Goal: Task Accomplishment & Management: Use online tool/utility

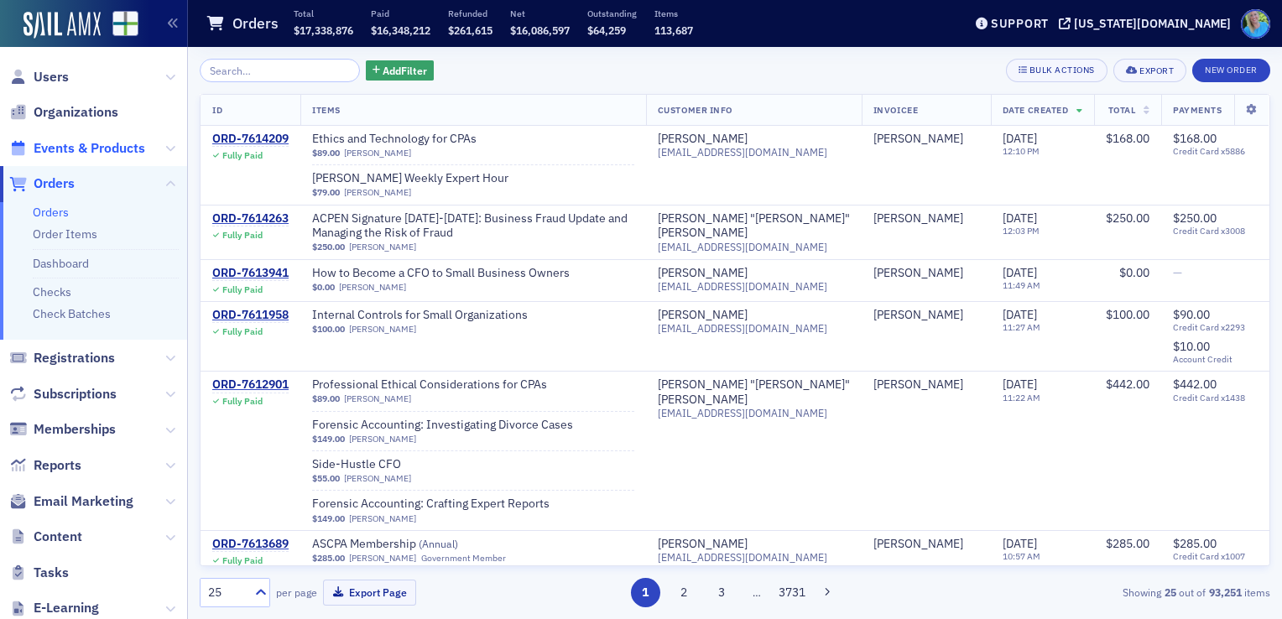
click at [49, 155] on span "Events & Products" at bounding box center [90, 148] width 112 height 18
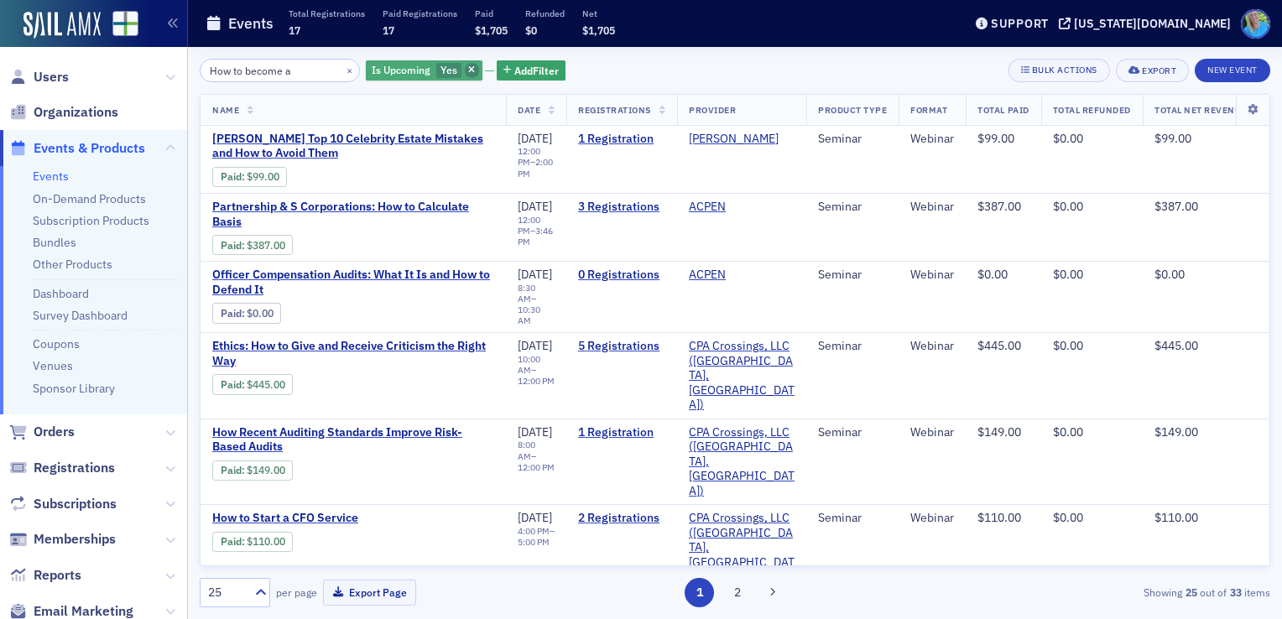
type input "How to become a"
click at [468, 72] on icon "button" at bounding box center [471, 70] width 7 height 9
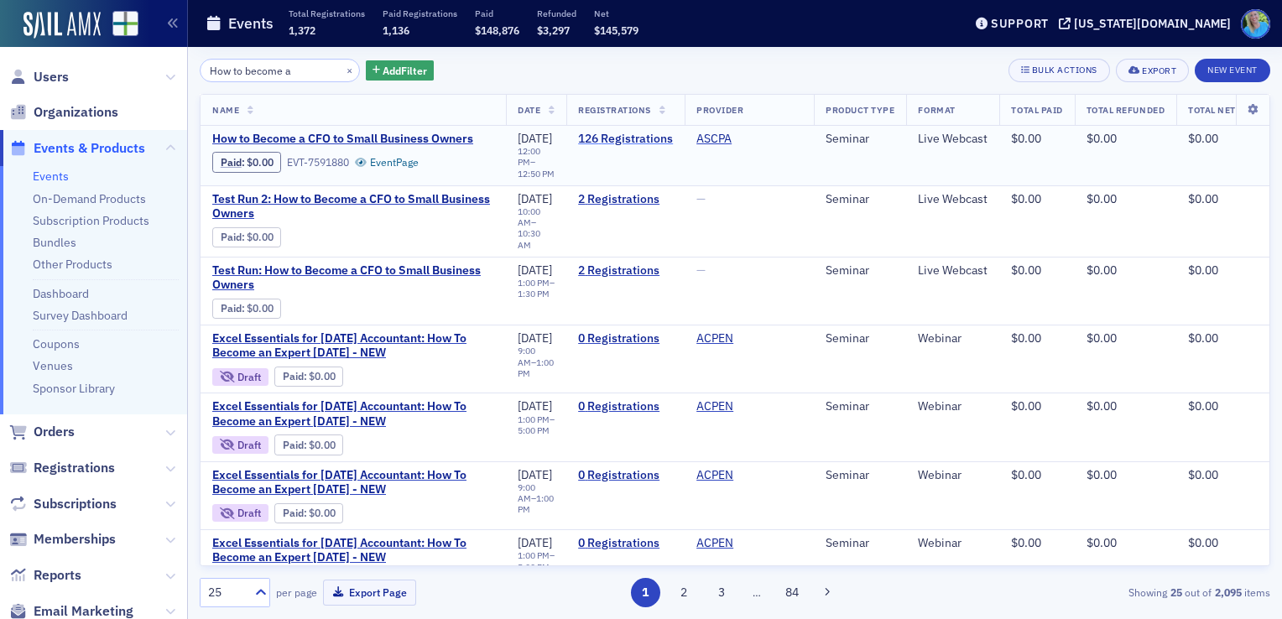
click at [628, 141] on link "126 Registrations" at bounding box center [625, 139] width 95 height 15
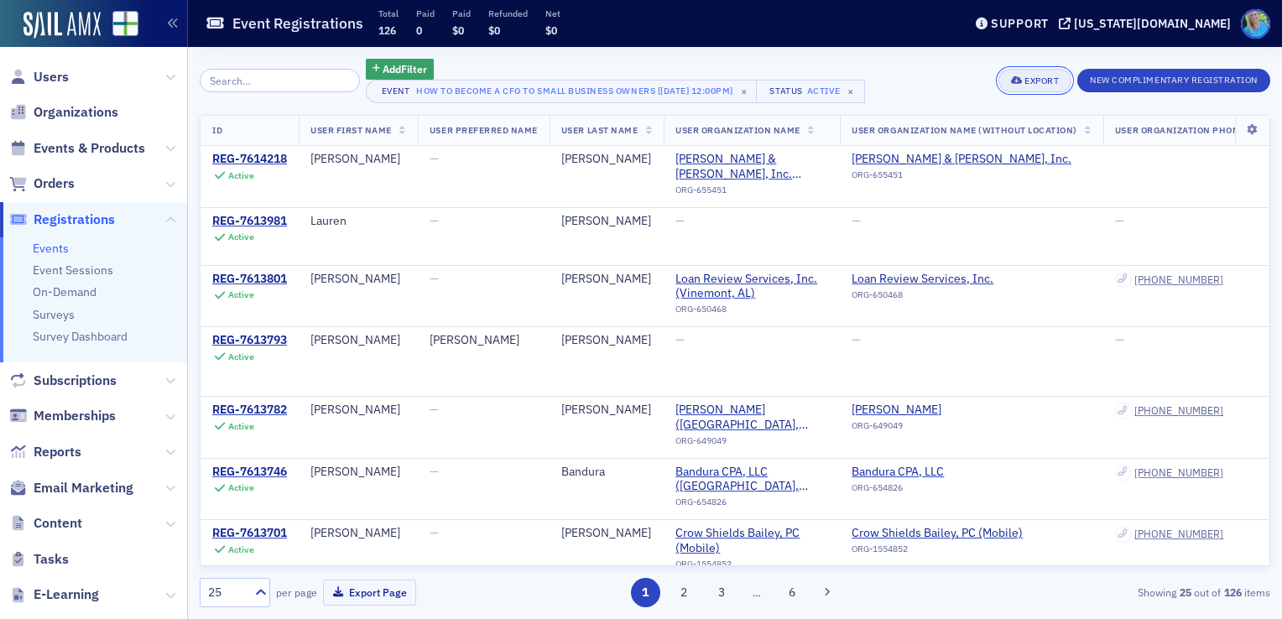
click at [1042, 80] on div "Export" at bounding box center [1041, 80] width 34 height 9
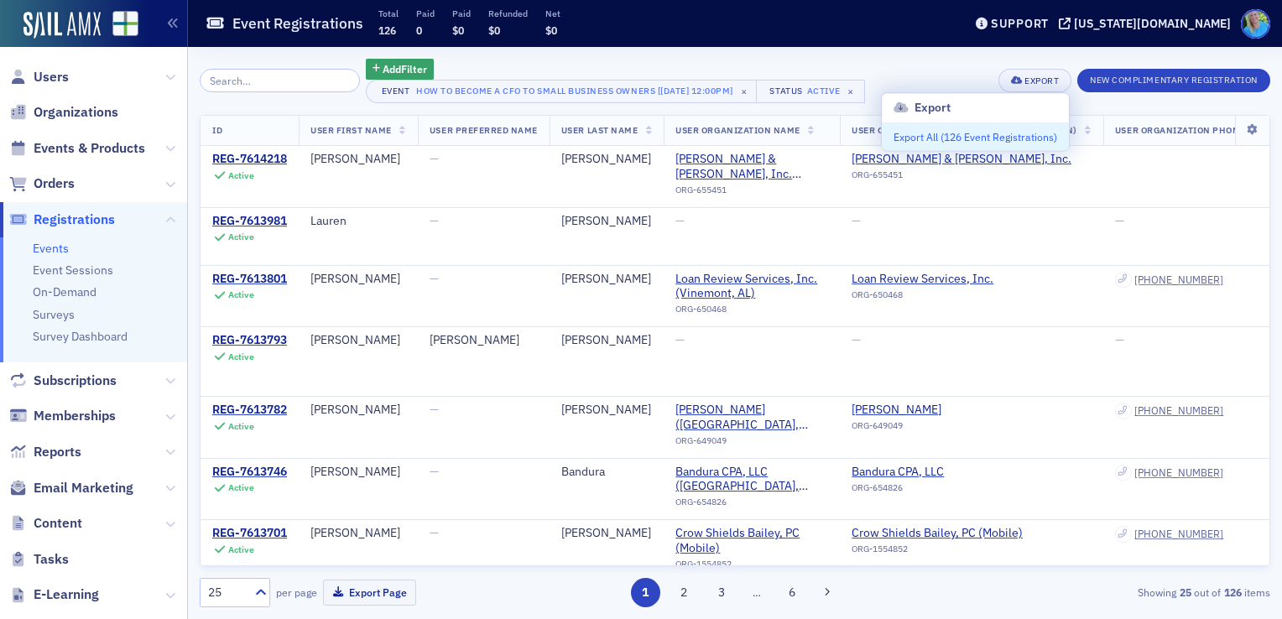
click at [1015, 138] on button "Export All ( 126 Event Registrations )" at bounding box center [974, 136] width 187 height 27
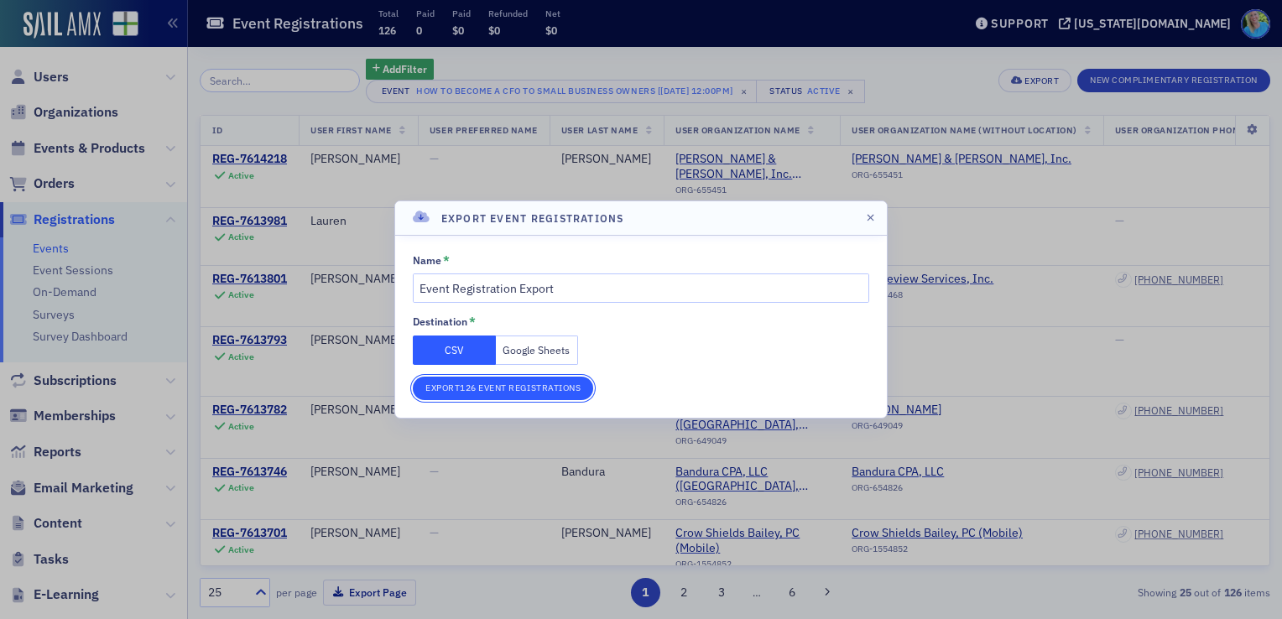
click at [478, 393] on button "Export 126 Event Registrations" at bounding box center [503, 388] width 180 height 23
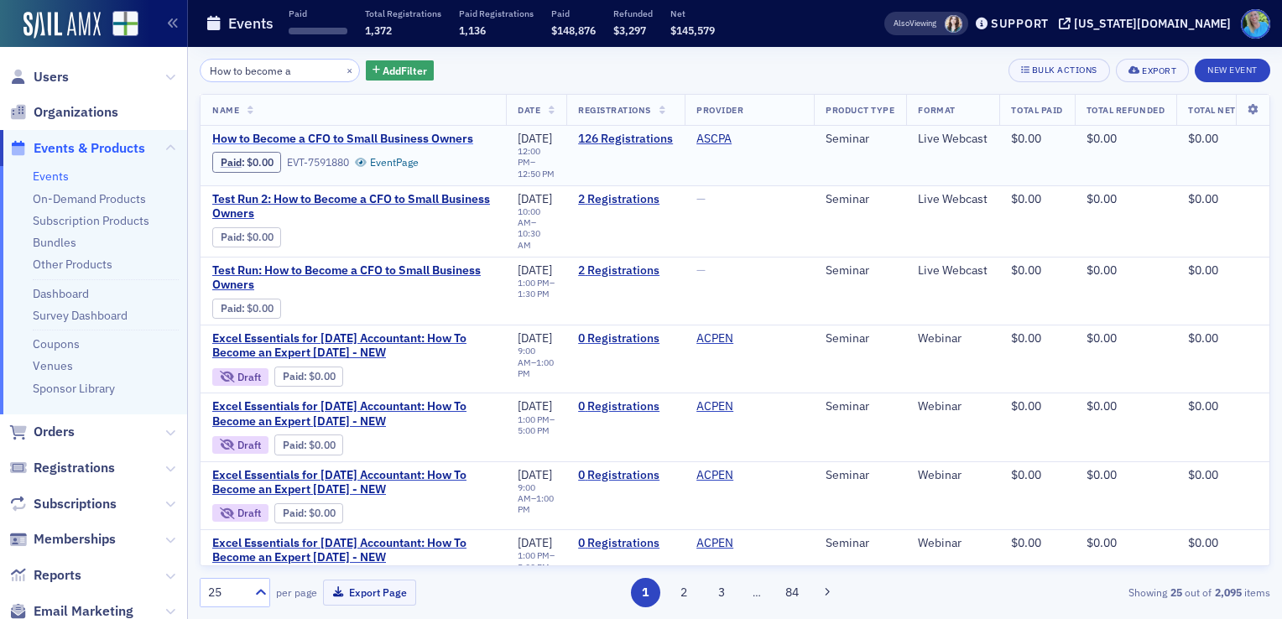
click at [411, 139] on span "How to Become a CFO to Small Business Owners" at bounding box center [353, 139] width 282 height 15
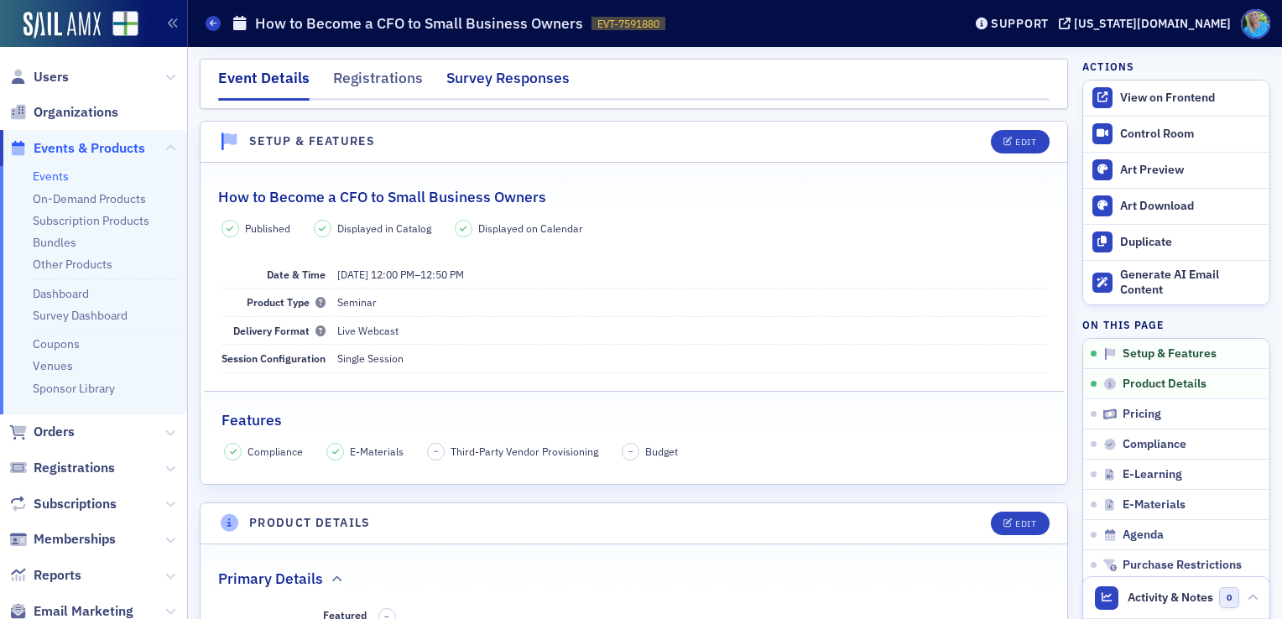
click at [484, 82] on div "Survey Responses" at bounding box center [507, 82] width 123 height 31
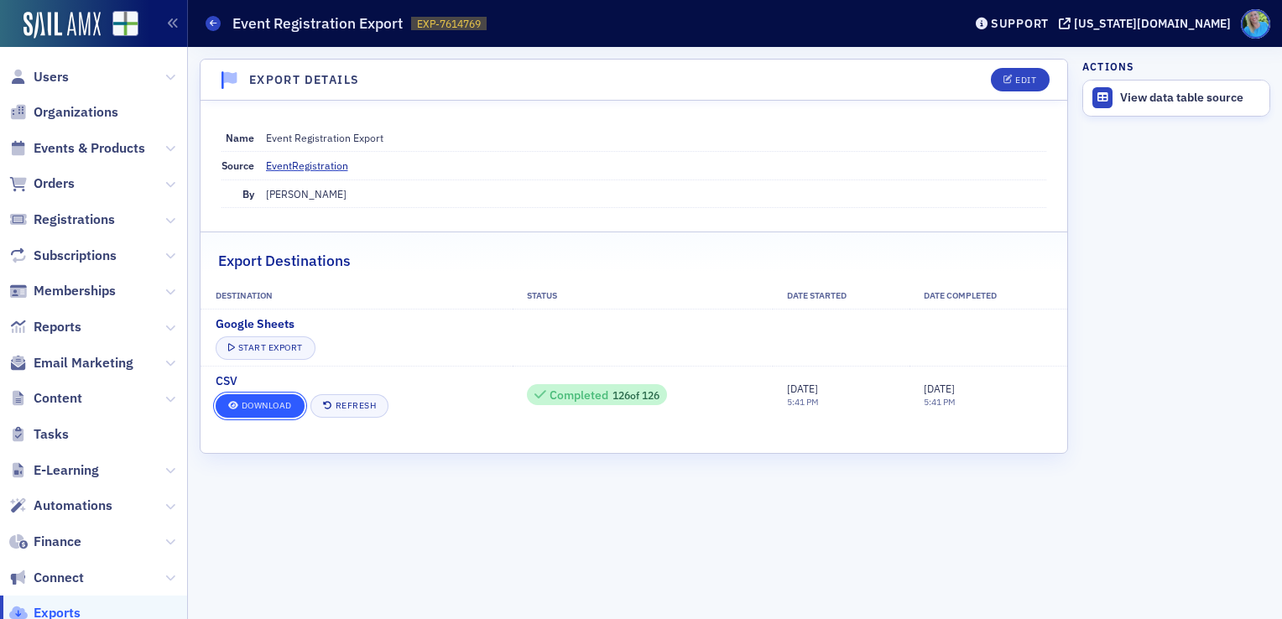
click at [267, 409] on link "Download" at bounding box center [260, 405] width 89 height 23
click at [585, 185] on dd "[PERSON_NAME]" at bounding box center [656, 193] width 781 height 27
